Goal: Navigation & Orientation: Find specific page/section

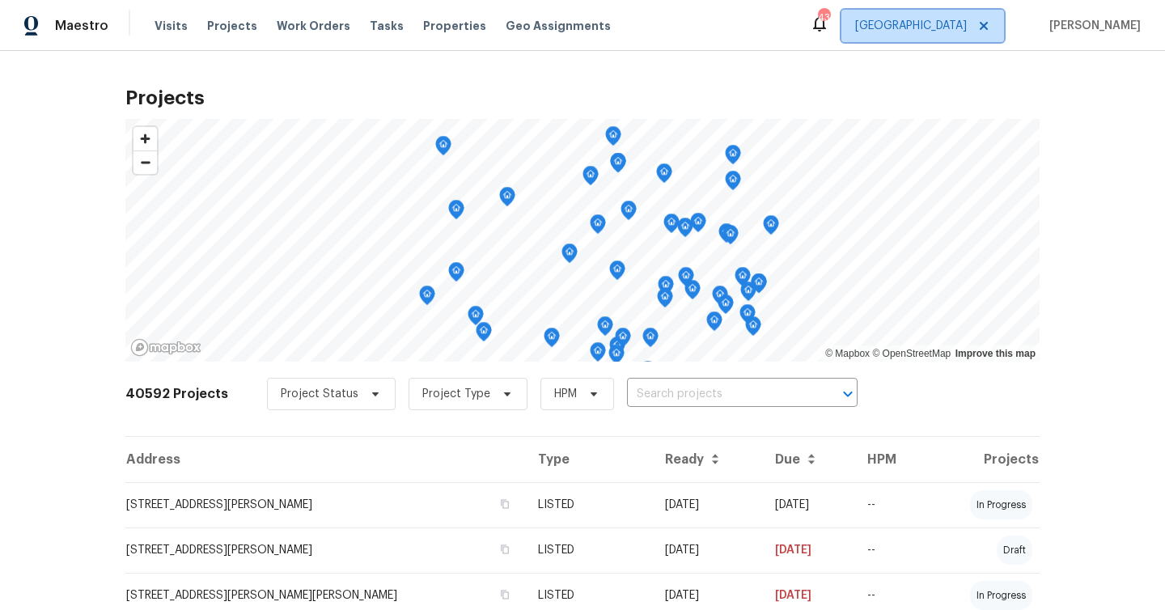
click at [967, 27] on span "[GEOGRAPHIC_DATA]" at bounding box center [911, 26] width 112 height 16
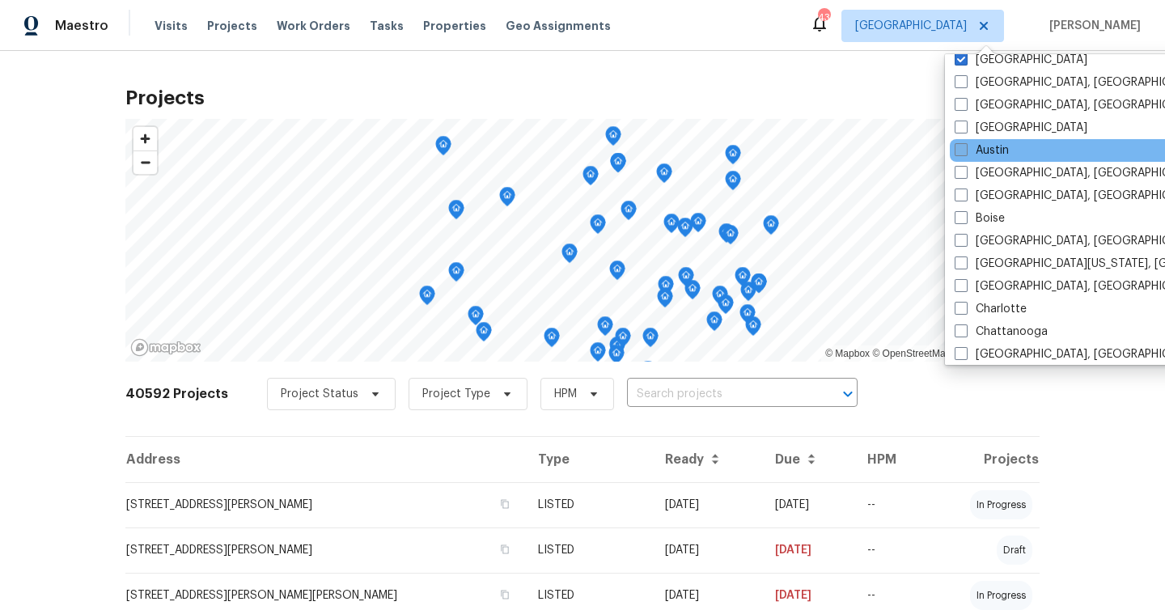
scroll to position [2, 0]
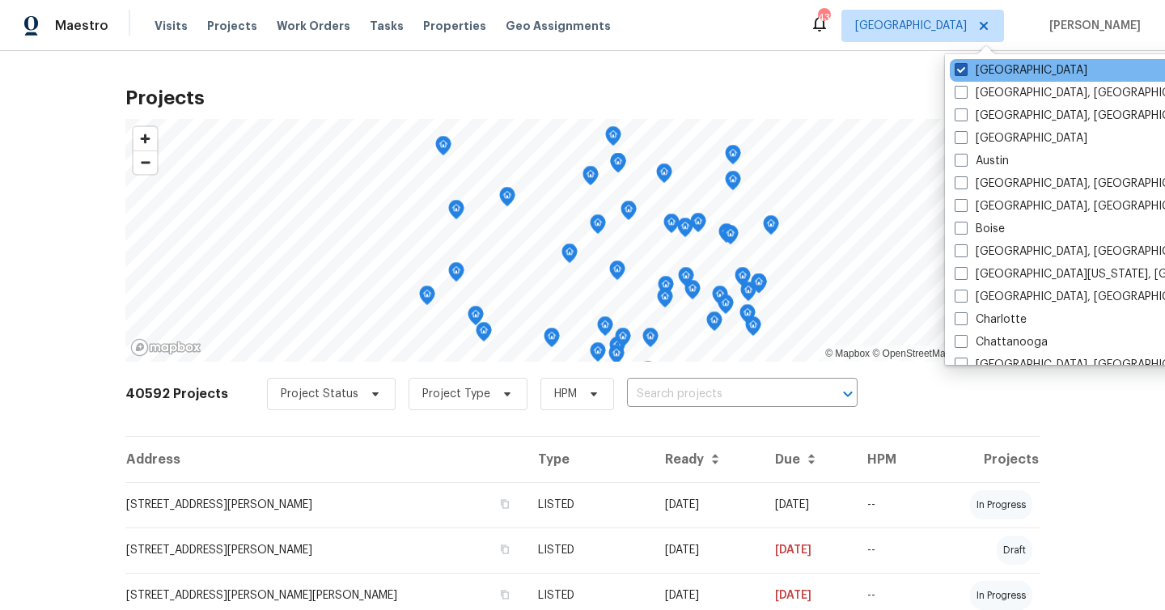
click at [955, 68] on span at bounding box center [961, 69] width 13 height 13
click at [955, 68] on input "[GEOGRAPHIC_DATA]" at bounding box center [960, 67] width 11 height 11
checkbox input "false"
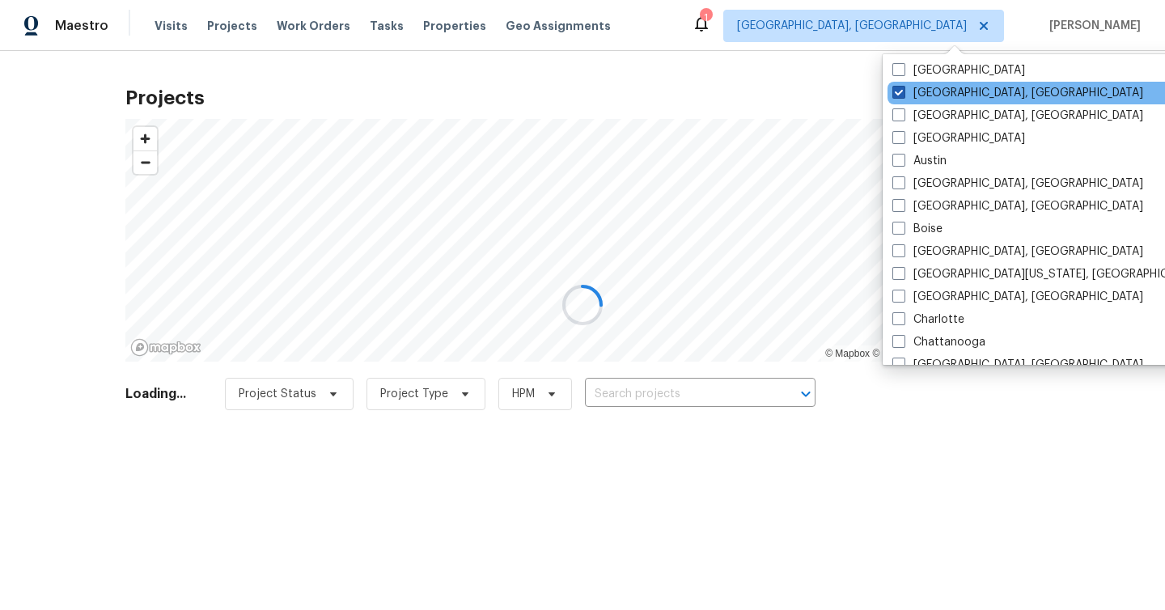
click at [945, 95] on label "[GEOGRAPHIC_DATA], [GEOGRAPHIC_DATA]" at bounding box center [1018, 93] width 251 height 16
click at [903, 95] on input "[GEOGRAPHIC_DATA], [GEOGRAPHIC_DATA]" at bounding box center [898, 90] width 11 height 11
checkbox input "true"
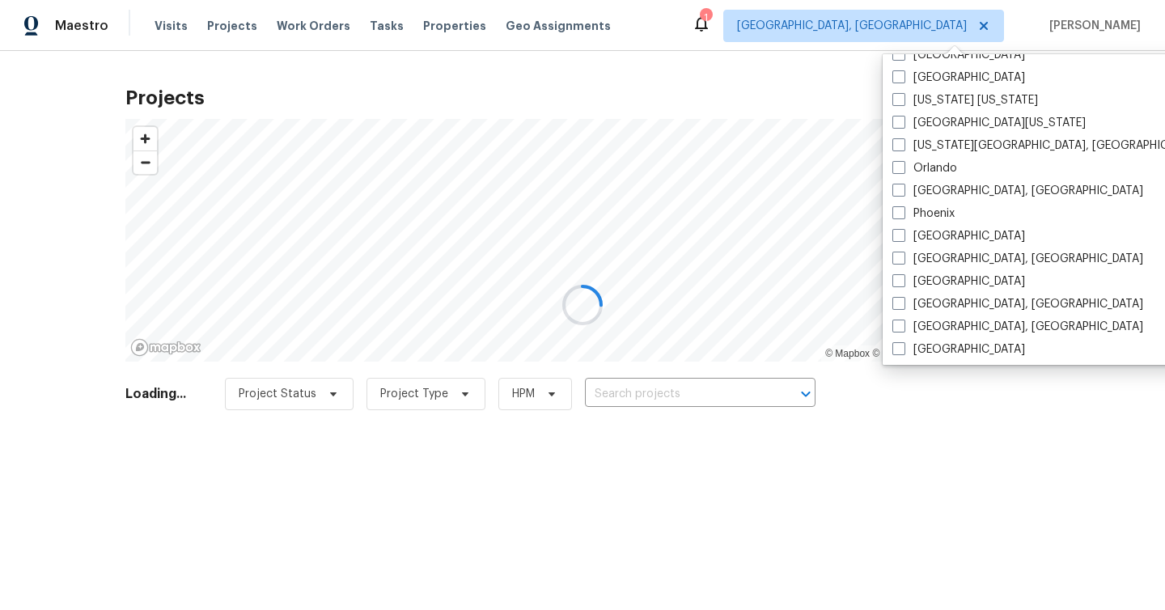
scroll to position [1084, 0]
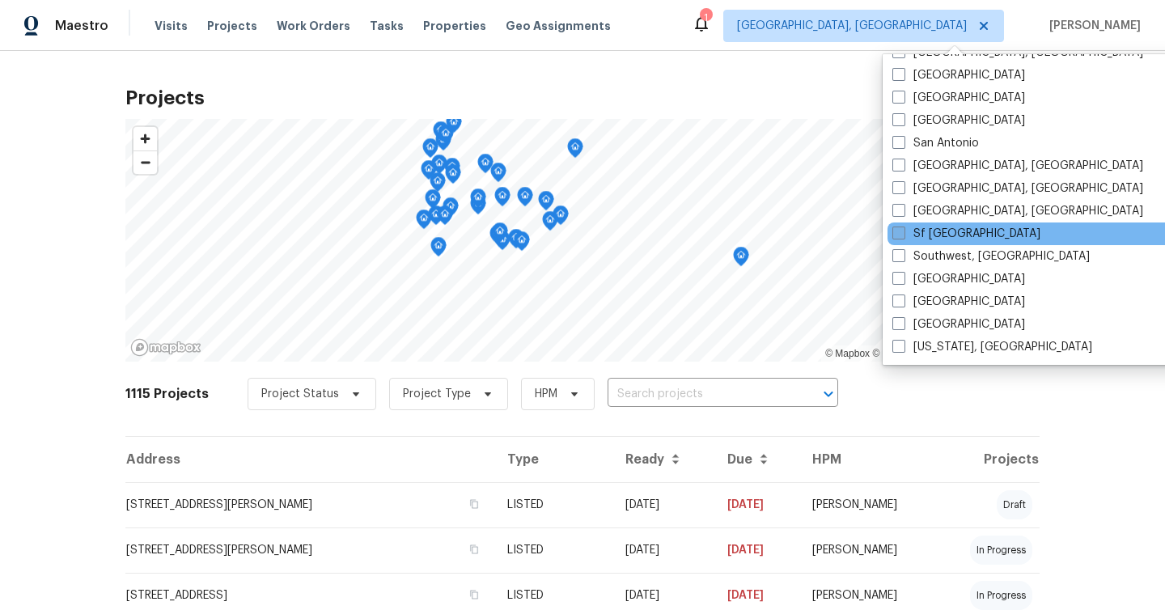
click at [945, 236] on label "Sf [GEOGRAPHIC_DATA]" at bounding box center [967, 234] width 148 height 16
click at [903, 236] on input "Sf [GEOGRAPHIC_DATA]" at bounding box center [898, 231] width 11 height 11
checkbox input "true"
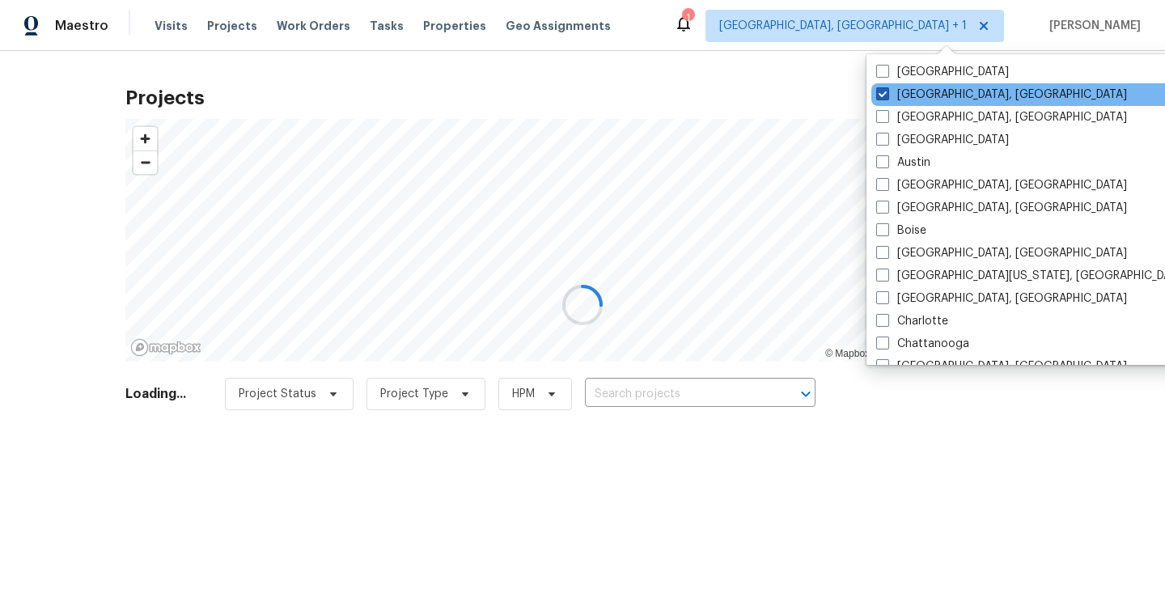
click at [948, 91] on label "[GEOGRAPHIC_DATA], [GEOGRAPHIC_DATA]" at bounding box center [1001, 95] width 251 height 16
click at [887, 91] on input "[GEOGRAPHIC_DATA], [GEOGRAPHIC_DATA]" at bounding box center [881, 92] width 11 height 11
checkbox input "false"
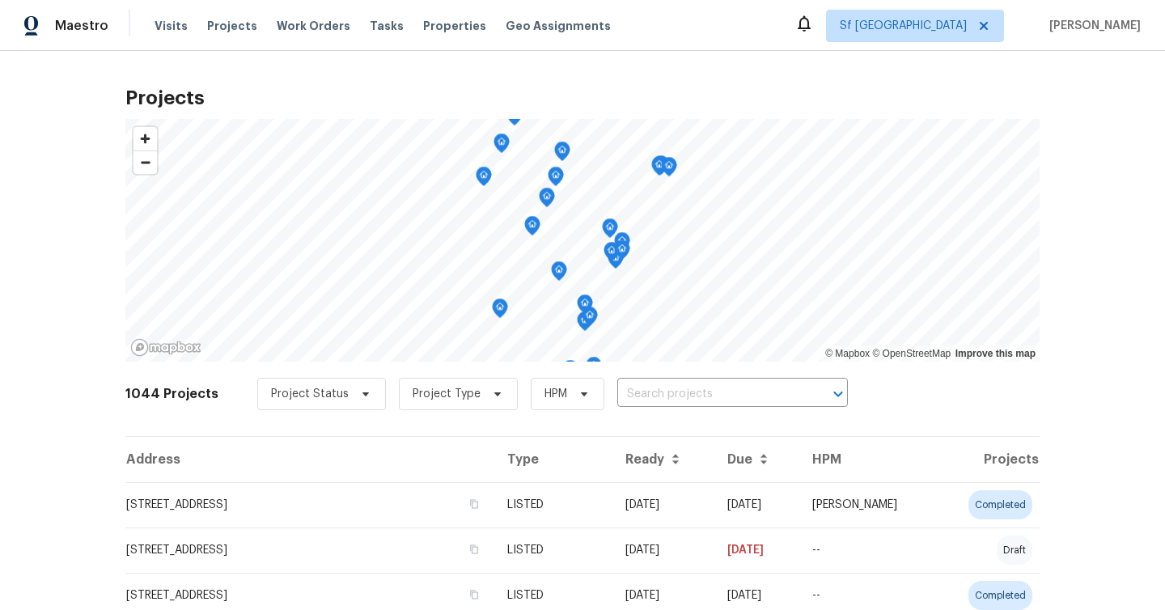
click at [448, 70] on div "Projects © Mapbox © OpenStreetMap Improve this map 1044 Projects Project Status…" at bounding box center [582, 330] width 1165 height 559
click at [433, 23] on span "Properties" at bounding box center [454, 26] width 63 height 16
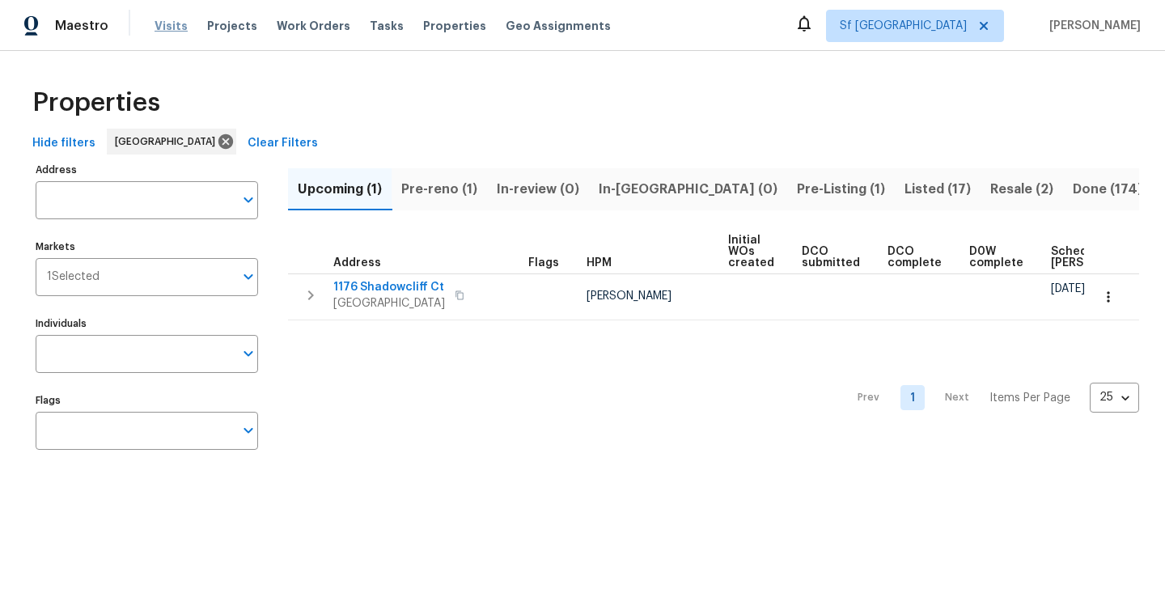
click at [166, 26] on span "Visits" at bounding box center [171, 26] width 33 height 16
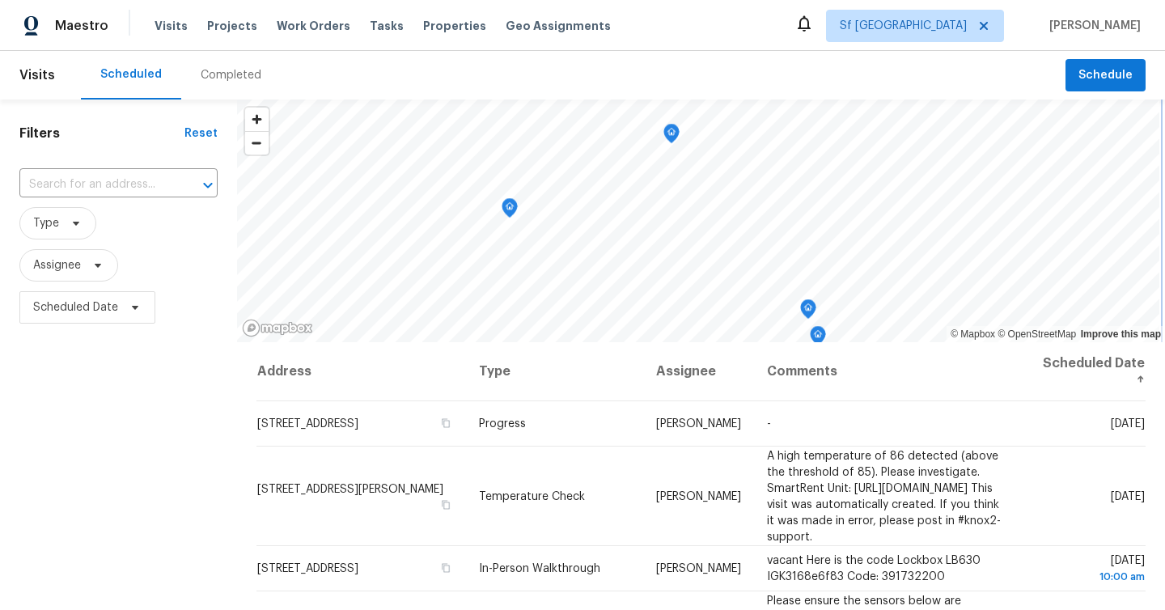
click at [509, 208] on icon "Map marker" at bounding box center [510, 208] width 2 height 2
click at [503, 206] on icon "Map marker" at bounding box center [510, 208] width 15 height 19
click at [215, 32] on span "Projects" at bounding box center [232, 26] width 50 height 16
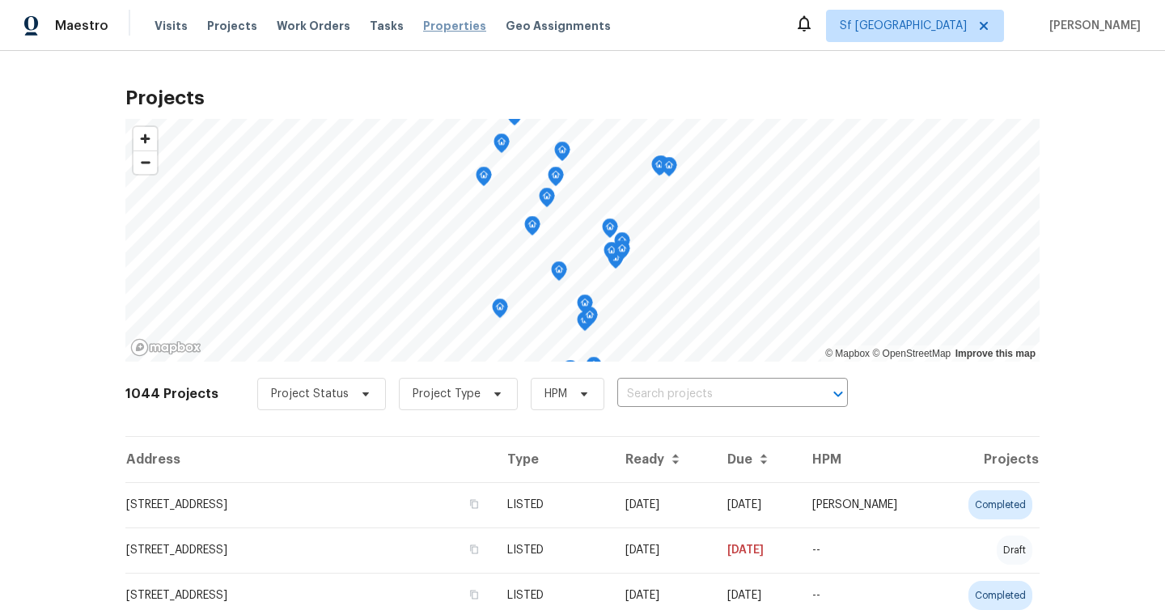
click at [427, 23] on span "Properties" at bounding box center [454, 26] width 63 height 16
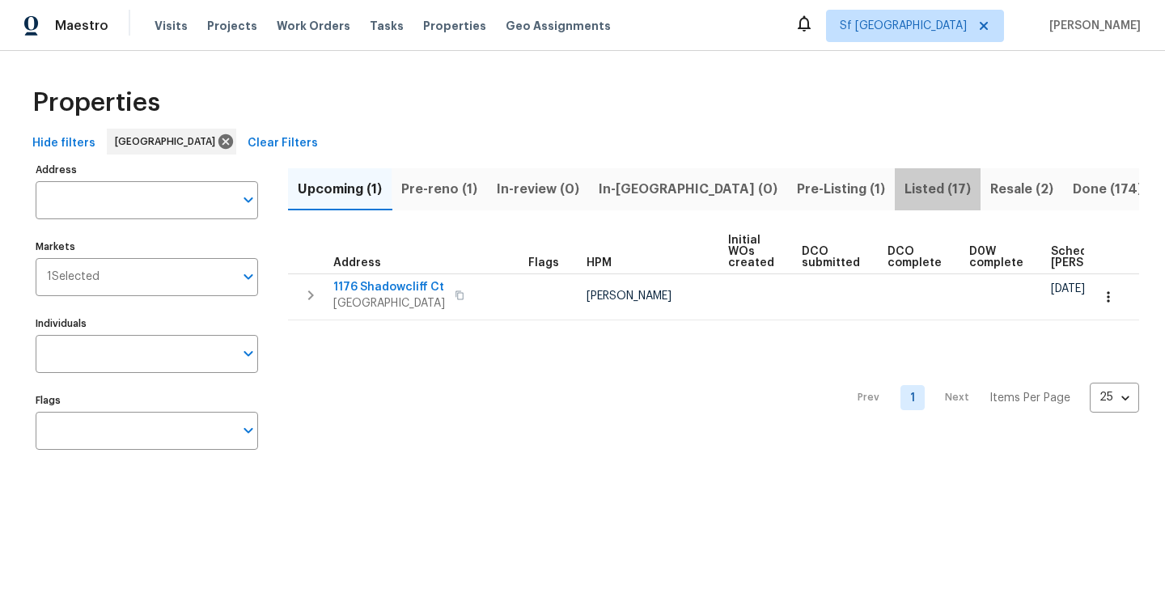
click at [905, 191] on span "Listed (17)" at bounding box center [938, 189] width 66 height 23
